Goal: Navigation & Orientation: Find specific page/section

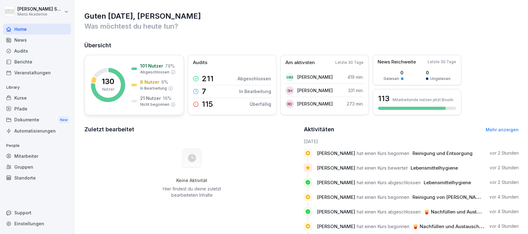
click at [155, 84] on p "8 Nutzer" at bounding box center [149, 82] width 19 height 7
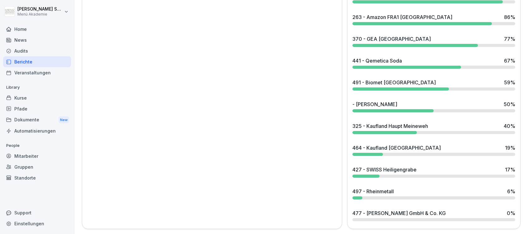
scroll to position [549, 0]
click at [379, 188] on div "497 - Rheinmetall" at bounding box center [373, 191] width 41 height 7
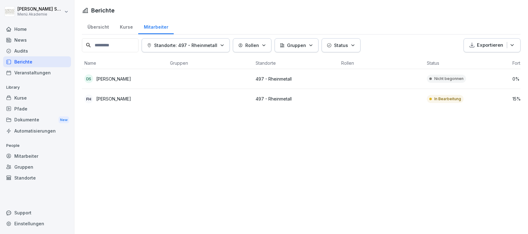
click at [16, 25] on div "Home" at bounding box center [37, 29] width 68 height 11
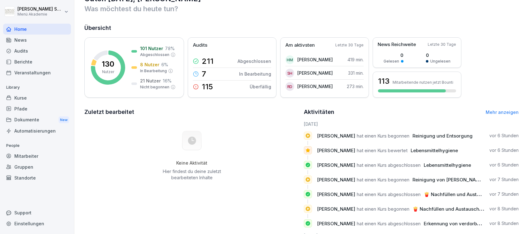
scroll to position [41, 0]
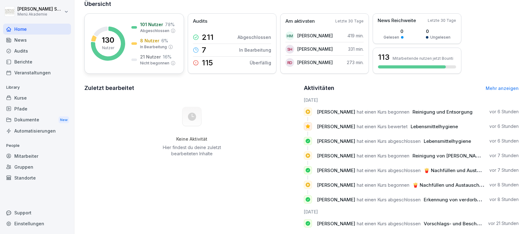
click at [129, 45] on div "130 Nutzer 101 Nutzer 78 % Abgeschlossen 8 Nutzer 6 % In Bearbeitung 21 Nutzer …" at bounding box center [134, 43] width 100 height 60
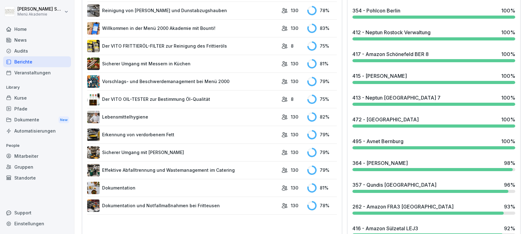
scroll to position [329, 0]
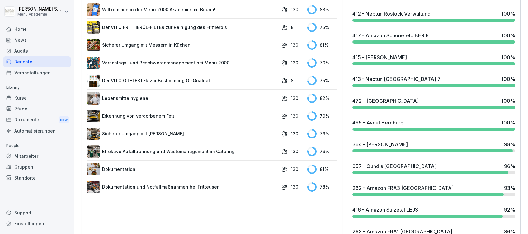
click at [386, 165] on div "357 - Qundis [GEOGRAPHIC_DATA]" at bounding box center [395, 166] width 84 height 7
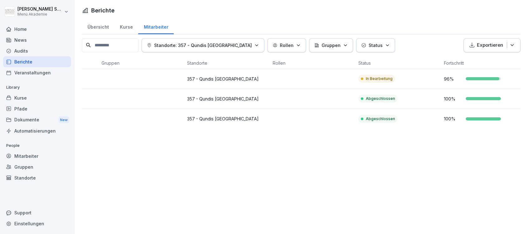
scroll to position [0, 81]
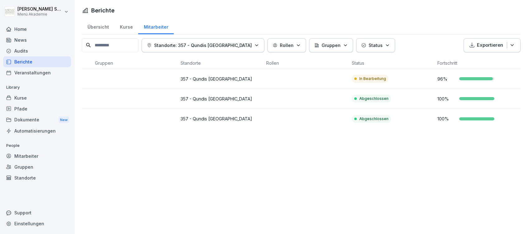
click at [13, 27] on div "Home" at bounding box center [37, 29] width 68 height 11
